Goal: Task Accomplishment & Management: Use online tool/utility

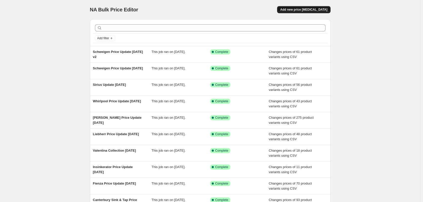
click at [312, 7] on button "Add new price [MEDICAL_DATA]" at bounding box center [303, 9] width 53 height 7
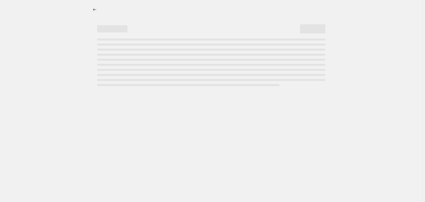
select select "percentage"
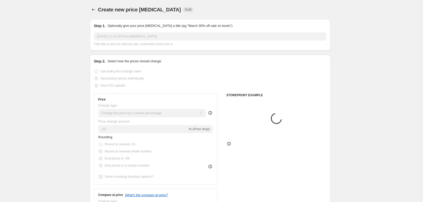
click at [121, 26] on p "Optionally give your price [MEDICAL_DATA] a title (eg "March 30% off sale on bo…" at bounding box center [169, 25] width 125 height 5
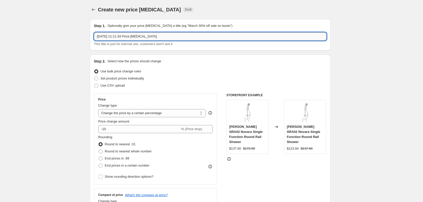
click at [120, 35] on input "[DATE] 11:11:34 Price [MEDICAL_DATA]" at bounding box center [210, 36] width 232 height 8
type input "Miele Price Update [DATE]"
click at [122, 85] on span "Use CSV upload" at bounding box center [112, 86] width 24 height 4
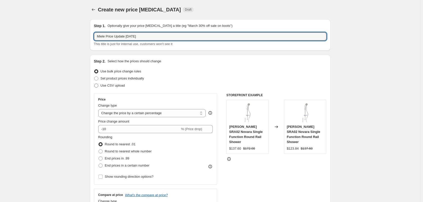
click at [94, 84] on input "Use CSV upload" at bounding box center [94, 84] width 0 height 0
radio input "true"
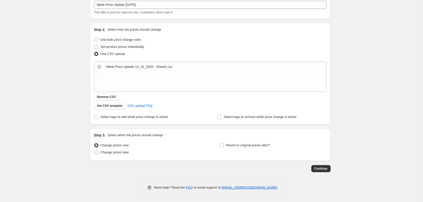
scroll to position [33, 0]
click at [328, 168] on button "Continue" at bounding box center [320, 167] width 19 height 7
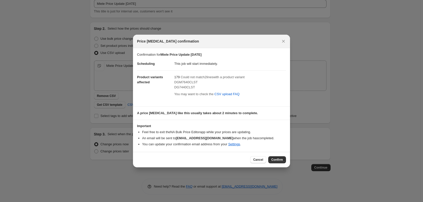
click at [185, 83] on span "DGM7640CLST" at bounding box center [185, 82] width 23 height 4
copy span "DGM7640CLST"
click at [181, 88] on span "DG7440CLST" at bounding box center [184, 87] width 21 height 4
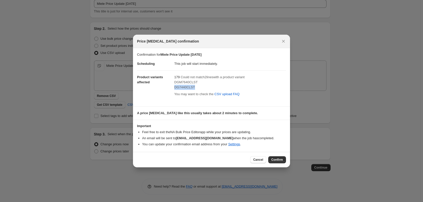
copy span "DG7440CLST"
click at [263, 158] on span "Cancel" at bounding box center [258, 160] width 10 height 4
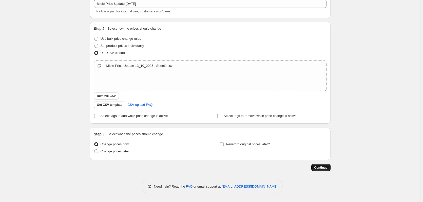
click at [324, 166] on span "Continue" at bounding box center [320, 168] width 13 height 4
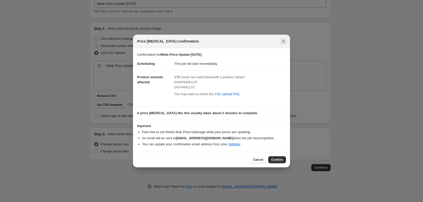
click at [282, 41] on icon "Close" at bounding box center [283, 41] width 5 height 5
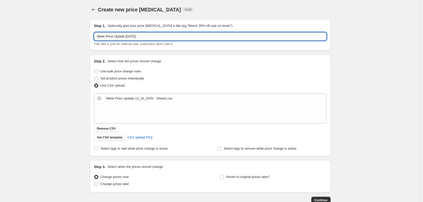
click at [117, 35] on input "Miele Price Update [DATE]" at bounding box center [210, 36] width 232 height 8
click at [96, 11] on icon "Price change jobs" at bounding box center [93, 9] width 5 height 5
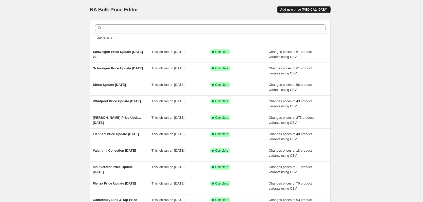
click at [305, 13] on button "Add new price [MEDICAL_DATA]" at bounding box center [303, 9] width 53 height 7
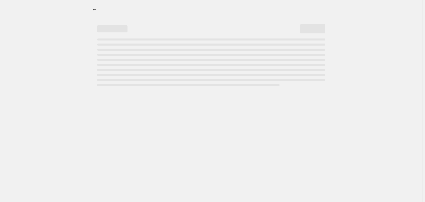
select select "percentage"
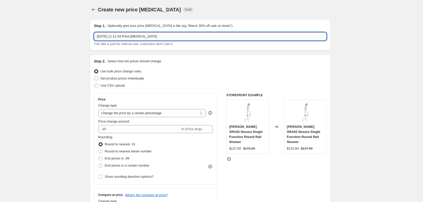
click at [154, 39] on input "[DATE] 11:11:34 Price [MEDICAL_DATA]" at bounding box center [210, 36] width 232 height 8
paste input "Miele Price Update [DATE]"
type input "Miele Price Update [DATE]"
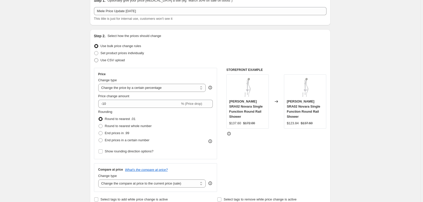
click at [112, 59] on span "Use CSV upload" at bounding box center [112, 60] width 24 height 4
click at [94, 58] on input "Use CSV upload" at bounding box center [94, 58] width 0 height 0
radio input "true"
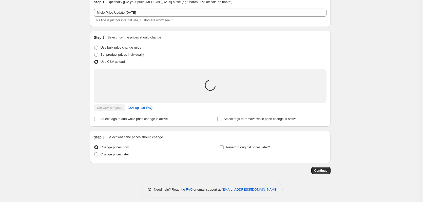
scroll to position [25, 0]
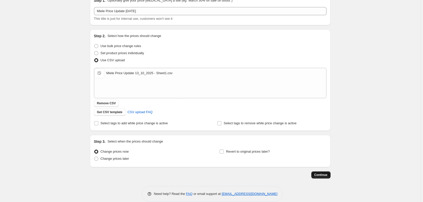
click at [330, 175] on button "Continue" at bounding box center [320, 174] width 19 height 7
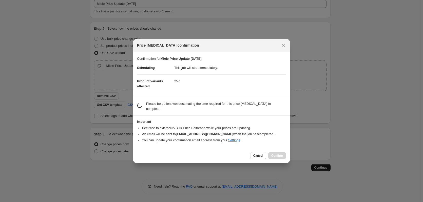
scroll to position [0, 0]
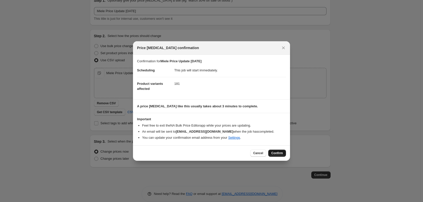
click at [275, 152] on span "Confirm" at bounding box center [277, 153] width 12 height 4
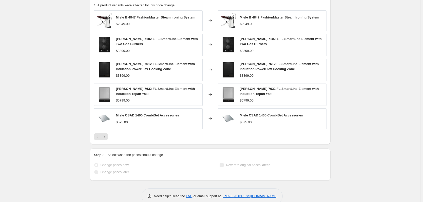
scroll to position [225, 0]
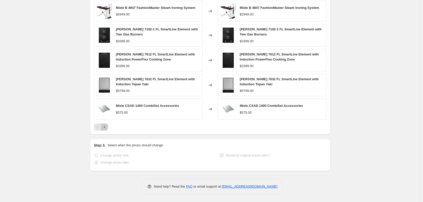
click at [104, 127] on icon "Next" at bounding box center [104, 127] width 5 height 5
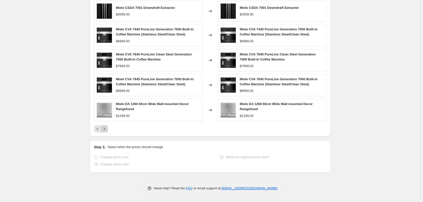
click at [104, 127] on icon "Next" at bounding box center [104, 128] width 5 height 5
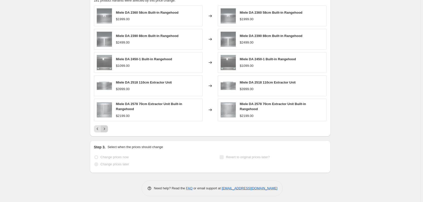
scroll to position [222, 0]
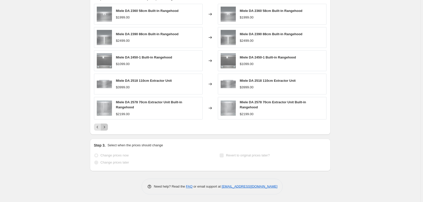
click at [104, 127] on icon "Next" at bounding box center [104, 127] width 5 height 5
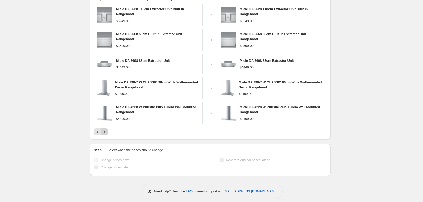
click at [105, 131] on icon "Next" at bounding box center [104, 132] width 1 height 2
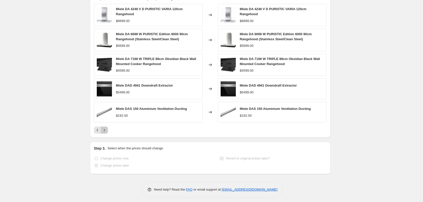
click at [107, 132] on icon "Next" at bounding box center [104, 130] width 5 height 5
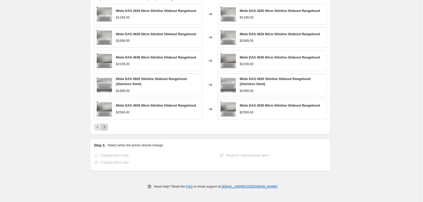
click at [107, 129] on icon "Next" at bounding box center [104, 127] width 5 height 5
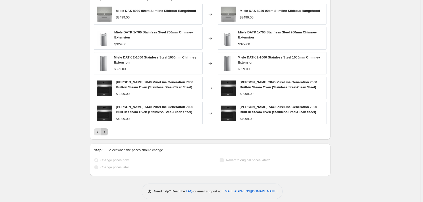
click at [107, 129] on button "Next" at bounding box center [104, 131] width 7 height 7
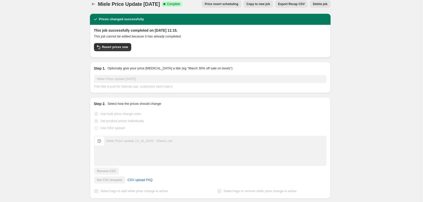
scroll to position [0, 0]
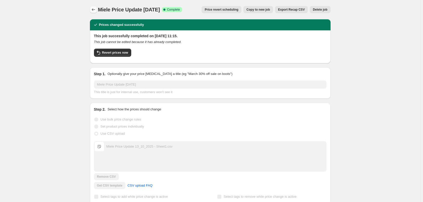
click at [96, 11] on icon "Price change jobs" at bounding box center [93, 9] width 5 height 5
